Goal: Task Accomplishment & Management: Use online tool/utility

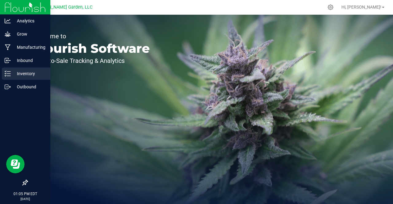
click at [33, 69] on div "Inventory" at bounding box center [26, 73] width 48 height 12
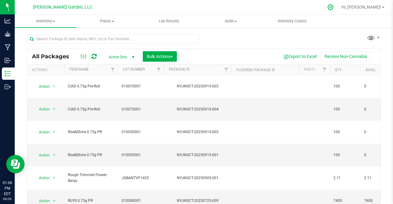
click at [335, 6] on div at bounding box center [330, 7] width 9 height 6
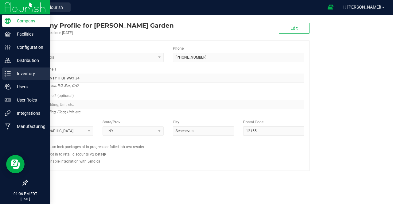
click at [25, 74] on p "Inventory" at bounding box center [29, 73] width 37 height 7
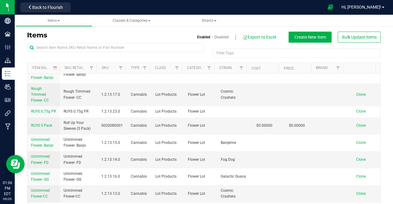
scroll to position [274, 0]
click at [57, 8] on span "Back to Flourish" at bounding box center [47, 7] width 31 height 5
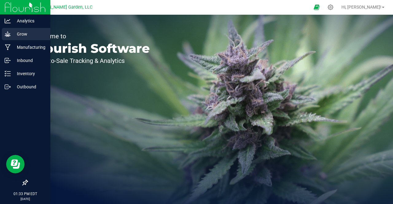
click at [26, 33] on p "Grow" at bounding box center [29, 33] width 37 height 7
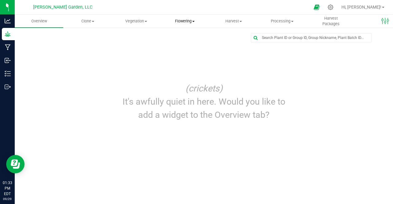
click at [182, 21] on span "Flowering" at bounding box center [185, 21] width 48 height 6
click at [194, 43] on span "Flowering groups" at bounding box center [185, 44] width 51 height 5
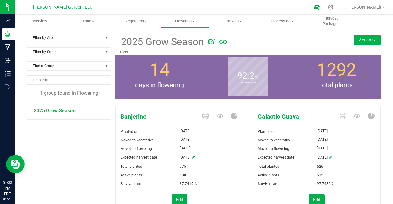
scroll to position [25, 0]
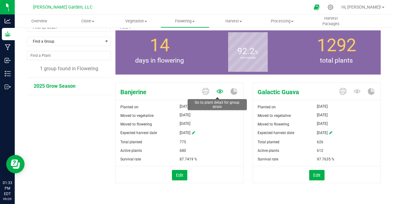
click at [216, 89] on icon at bounding box center [219, 91] width 7 height 7
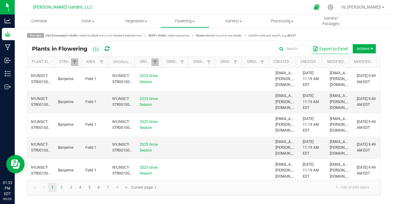
click at [336, 47] on button "Export to Excel" at bounding box center [330, 49] width 38 height 10
click at [186, 21] on span "Flowering" at bounding box center [185, 21] width 48 height 6
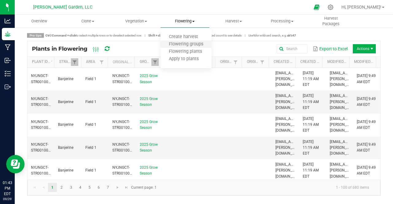
click at [188, 42] on span "Flowering groups" at bounding box center [185, 44] width 51 height 5
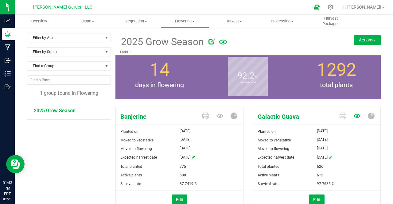
click at [355, 116] on icon at bounding box center [356, 116] width 7 height 4
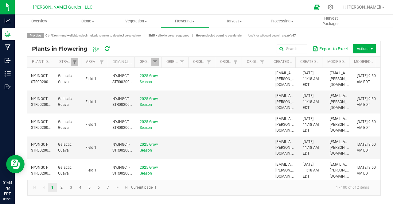
click at [326, 49] on button "Export to Excel" at bounding box center [330, 49] width 38 height 10
drag, startPoint x: 363, startPoint y: 0, endPoint x: 363, endPoint y: 20, distance: 19.6
click at [363, 20] on ul "Overview Clone Create plants Cloning groups Cloning plants Apply to plants Vege…" at bounding box center [211, 21] width 393 height 13
